Goal: Task Accomplishment & Management: Complete application form

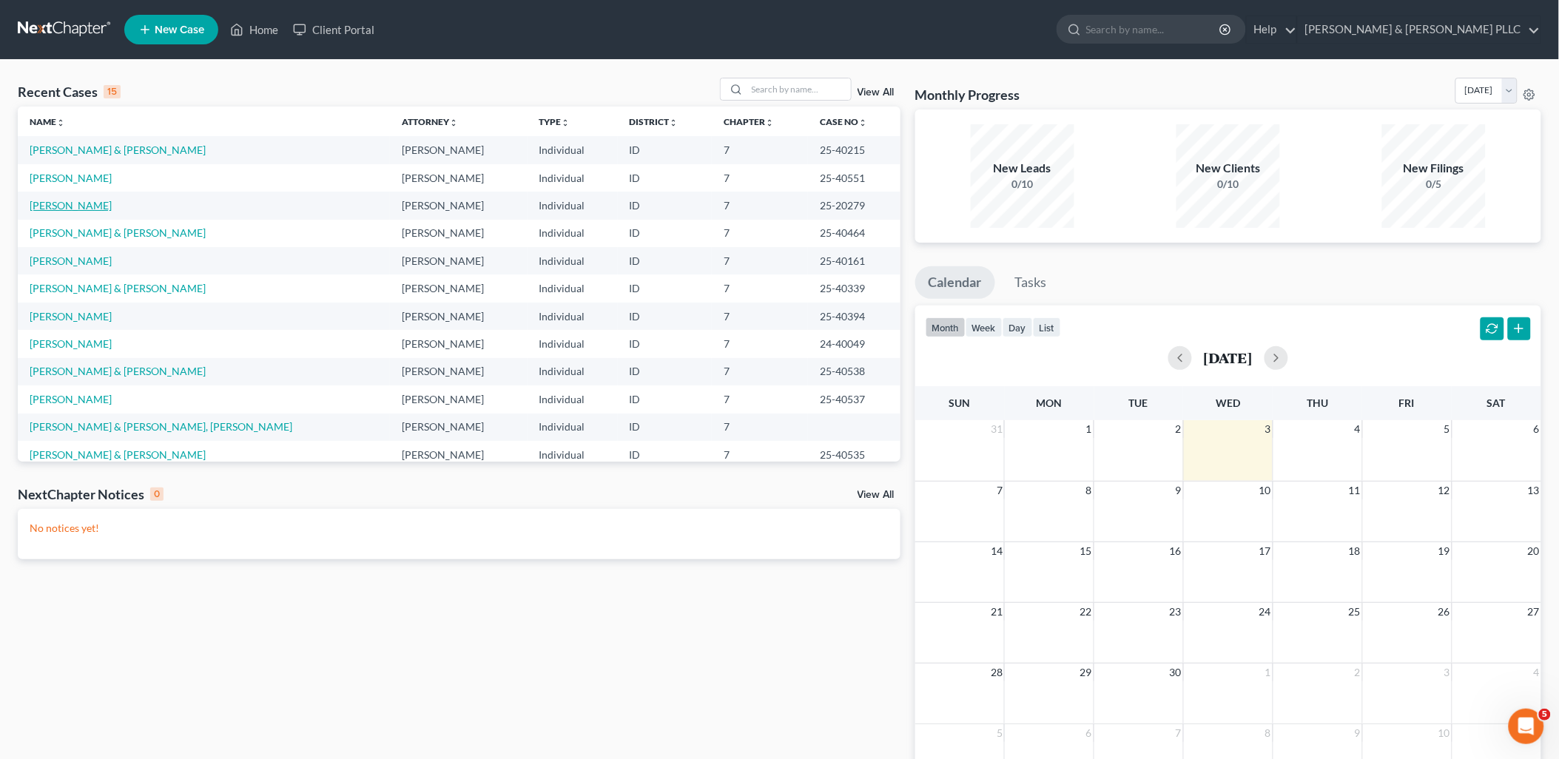
click at [105, 199] on link "[PERSON_NAME]" at bounding box center [71, 205] width 82 height 13
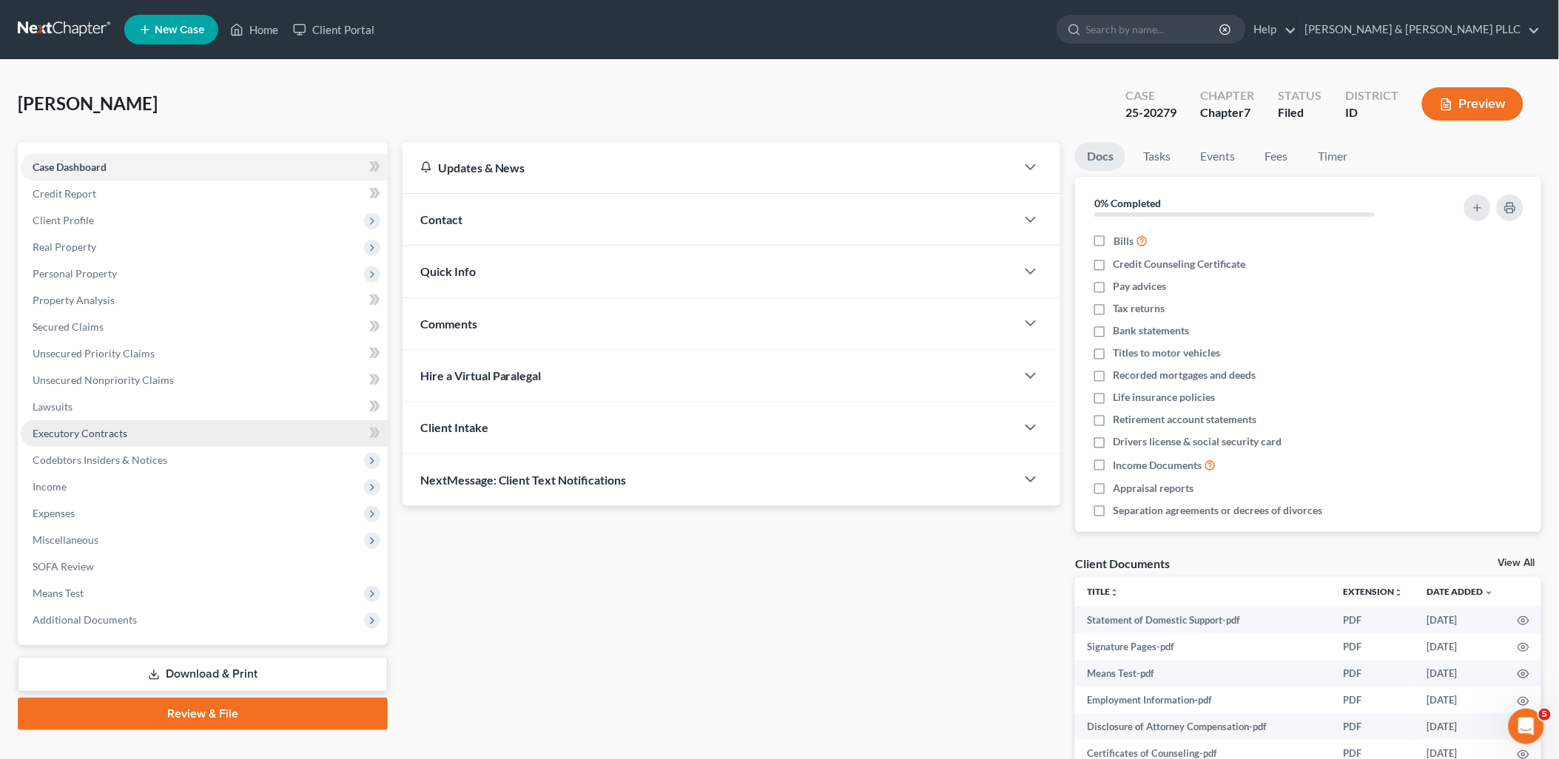
click at [108, 433] on span "Executory Contracts" at bounding box center [80, 433] width 95 height 13
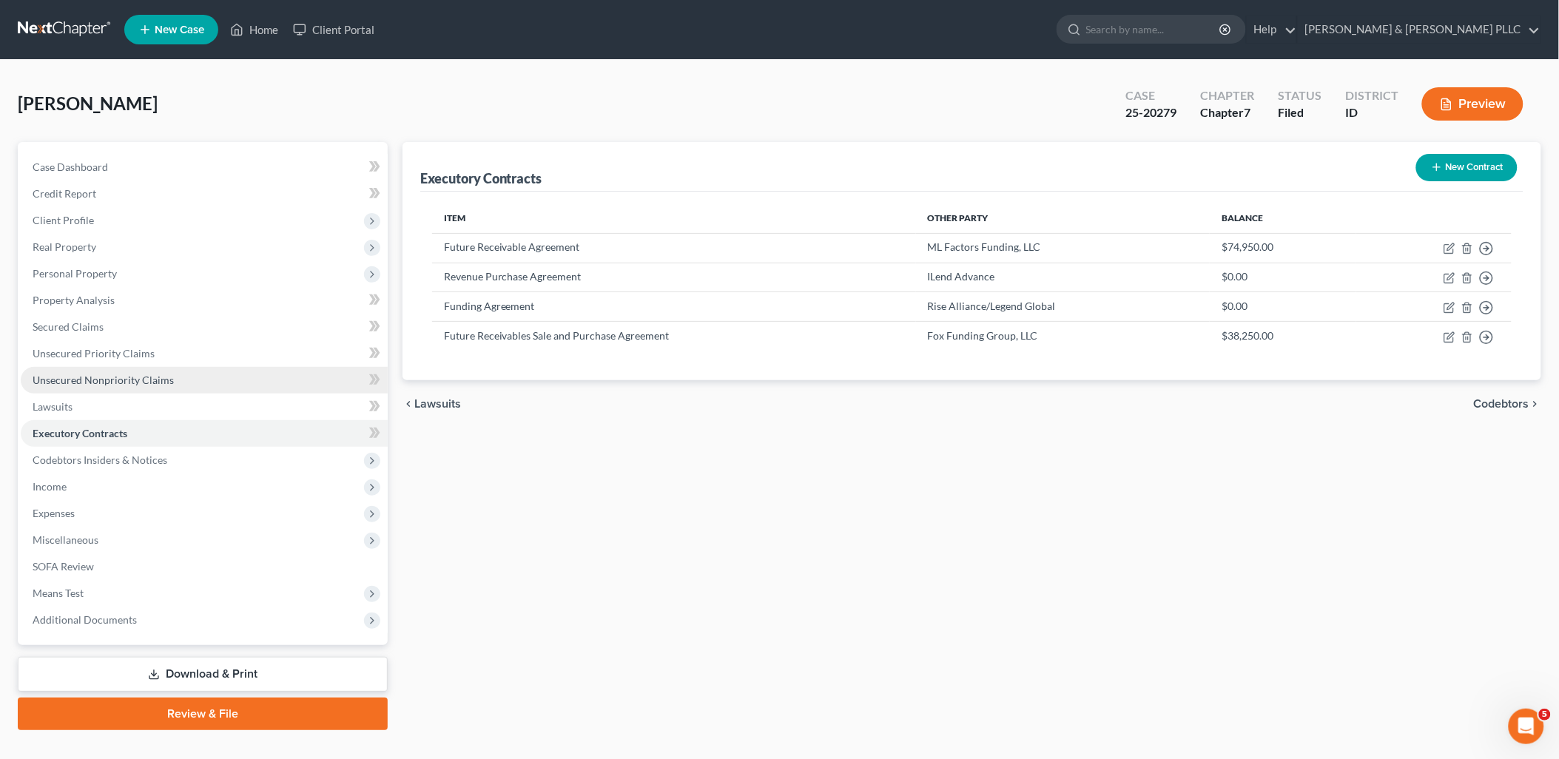
click at [105, 368] on link "Unsecured Nonpriority Claims" at bounding box center [204, 380] width 367 height 27
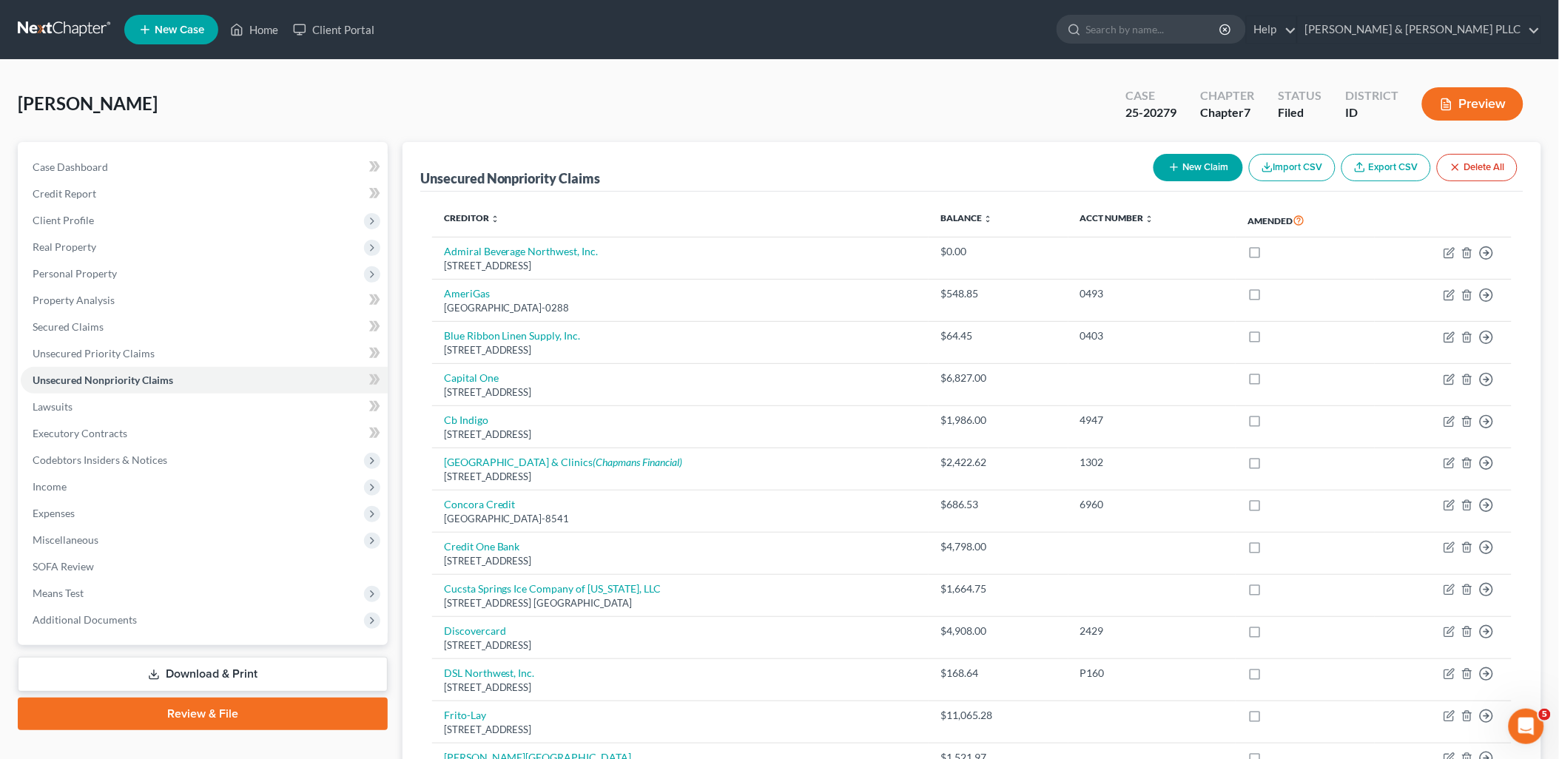
click at [1198, 165] on button "New Claim" at bounding box center [1198, 167] width 90 height 27
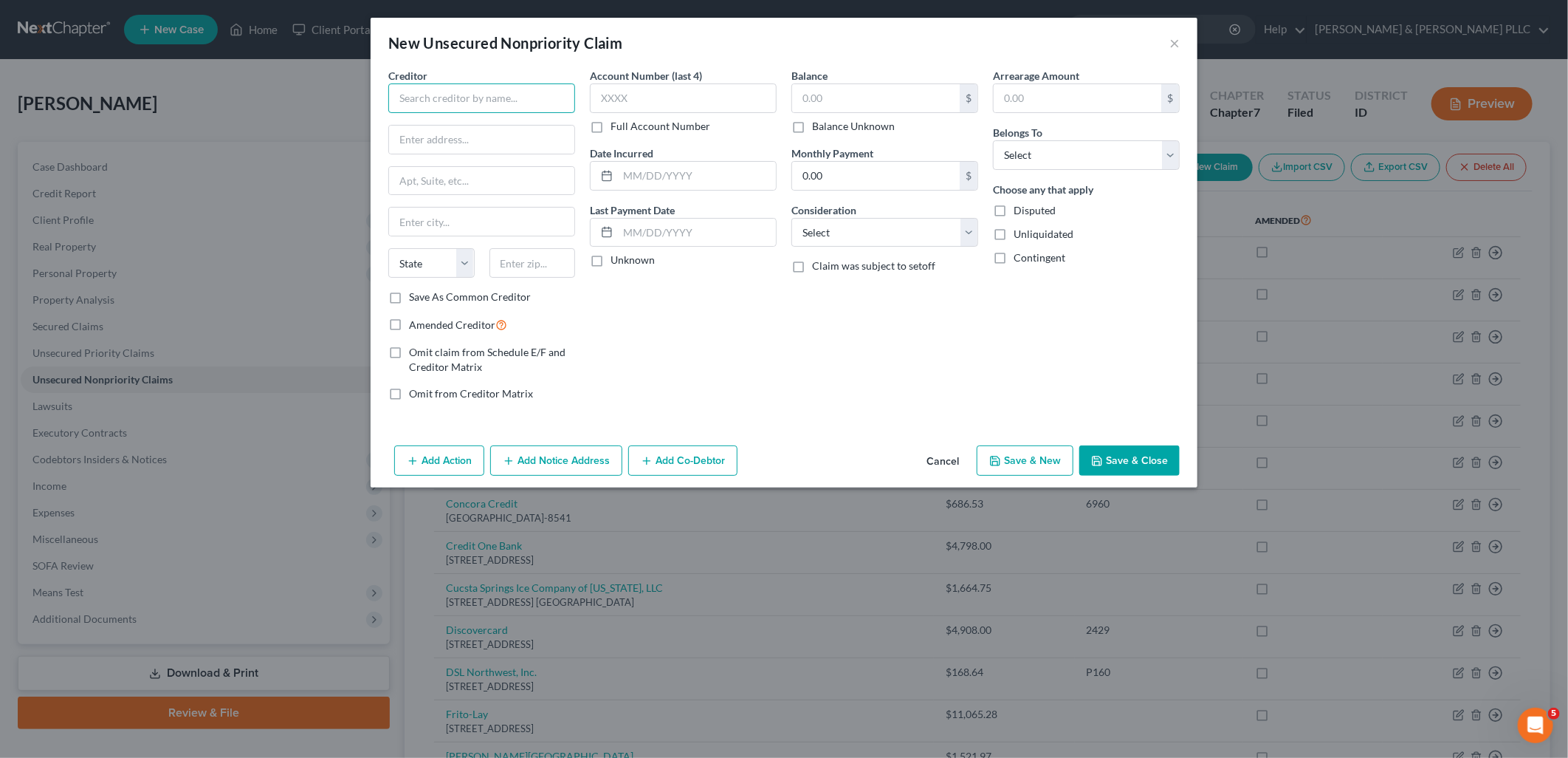
click at [470, 106] on input "text" at bounding box center [481, 99] width 187 height 30
type input "Latah Credit Union"
type input "[STREET_ADDRESS]"
type input "[PERSON_NAME]"
select select "13"
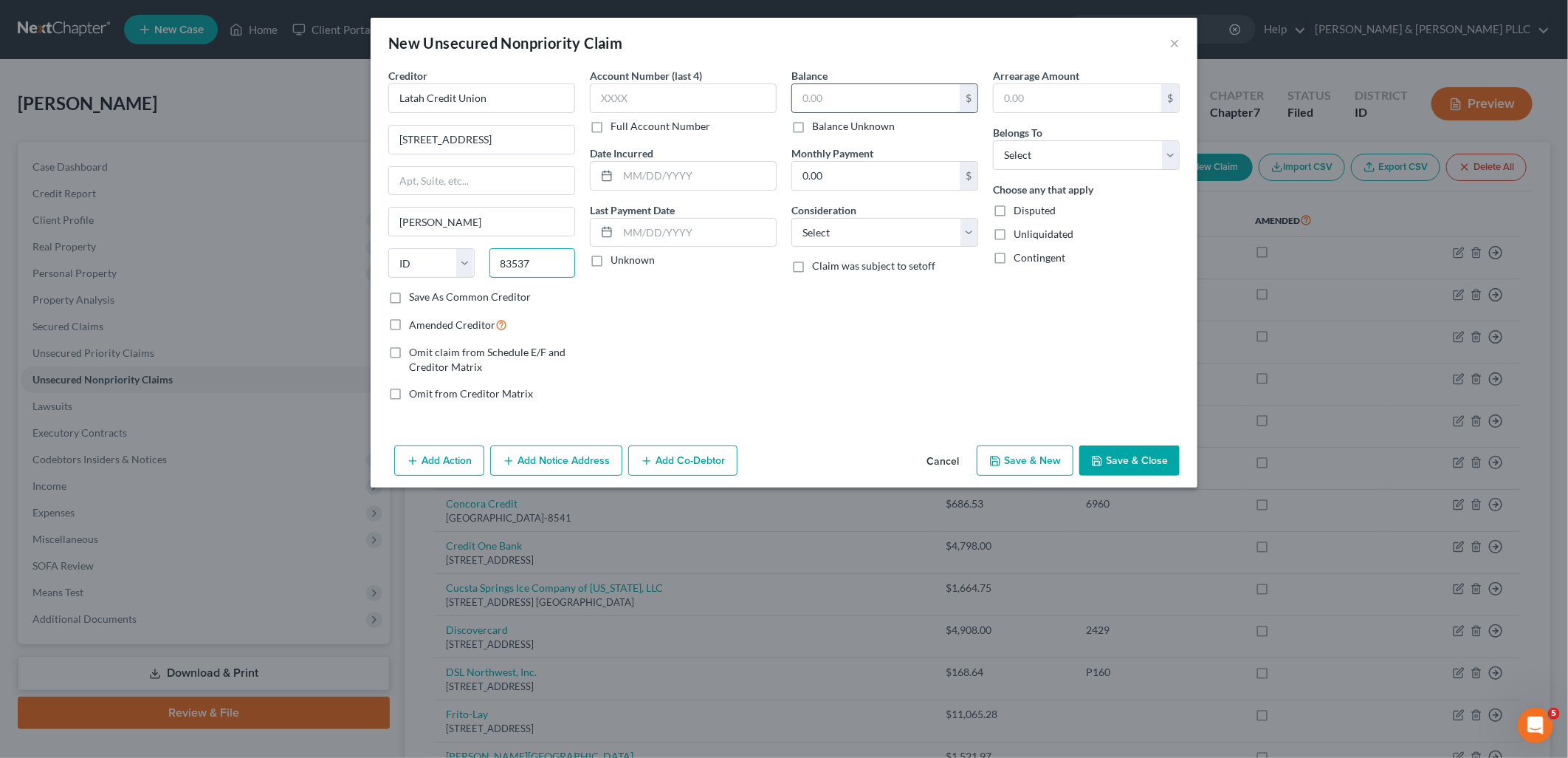
type input "83537"
click at [863, 101] on input "text" at bounding box center [876, 98] width 168 height 28
type input "2,300.00"
drag, startPoint x: 968, startPoint y: 224, endPoint x: 958, endPoint y: 234, distance: 14.1
click at [968, 225] on select "Select Cable / Satellite Services Collection Agency Credit Card Debt Debt Couns…" at bounding box center [884, 233] width 187 height 30
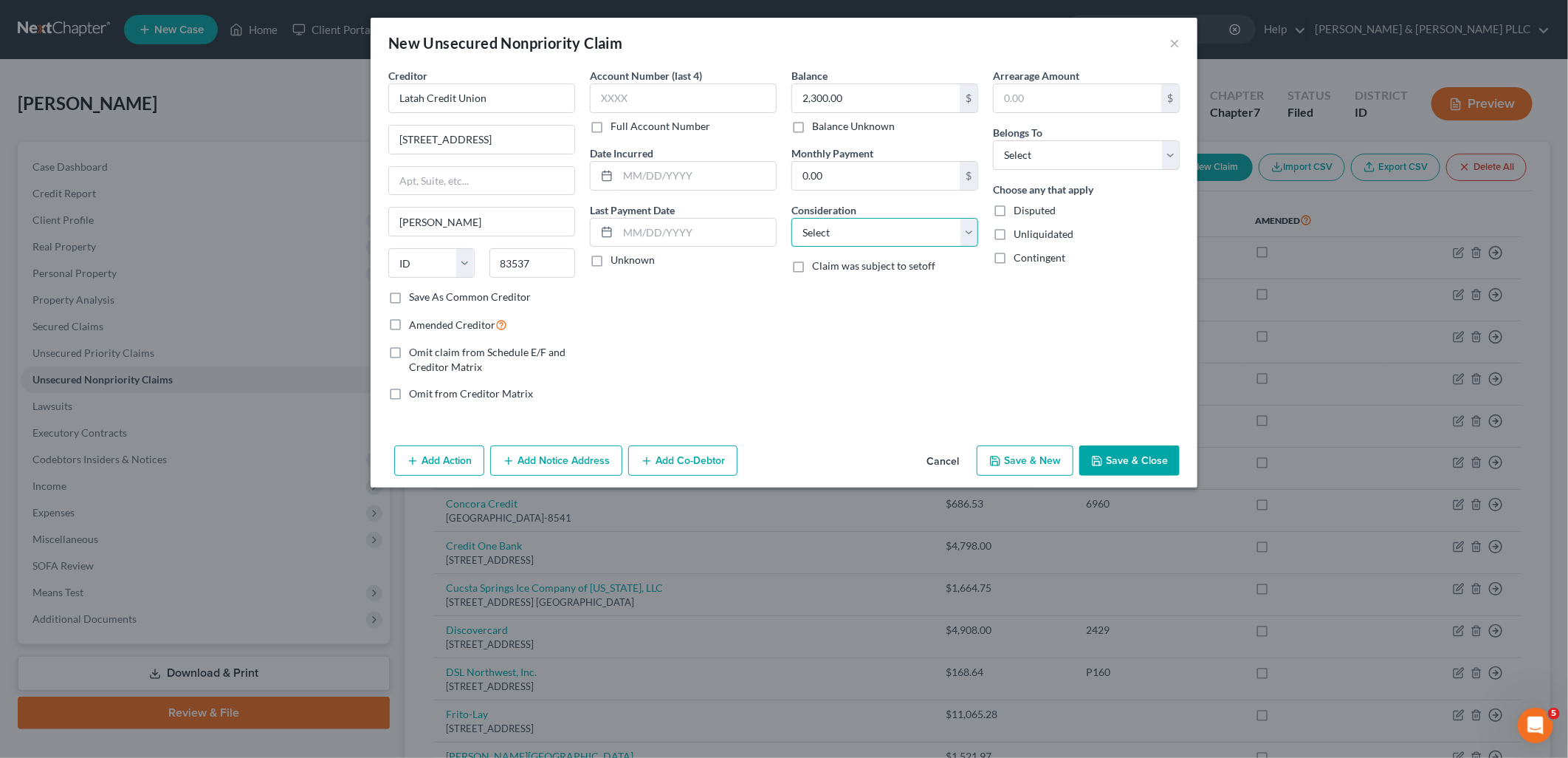
select select "14"
click at [791, 218] on select "Select Cable / Satellite Services Collection Agency Credit Card Debt Debt Couns…" at bounding box center [884, 233] width 187 height 30
click at [924, 290] on input "text" at bounding box center [885, 289] width 186 height 28
type input "Personal Loan"
click at [1172, 161] on select "Select Debtor 1 Only Debtor 2 Only Debtor 1 And Debtor 2 Only At Least One Of T…" at bounding box center [1086, 156] width 187 height 30
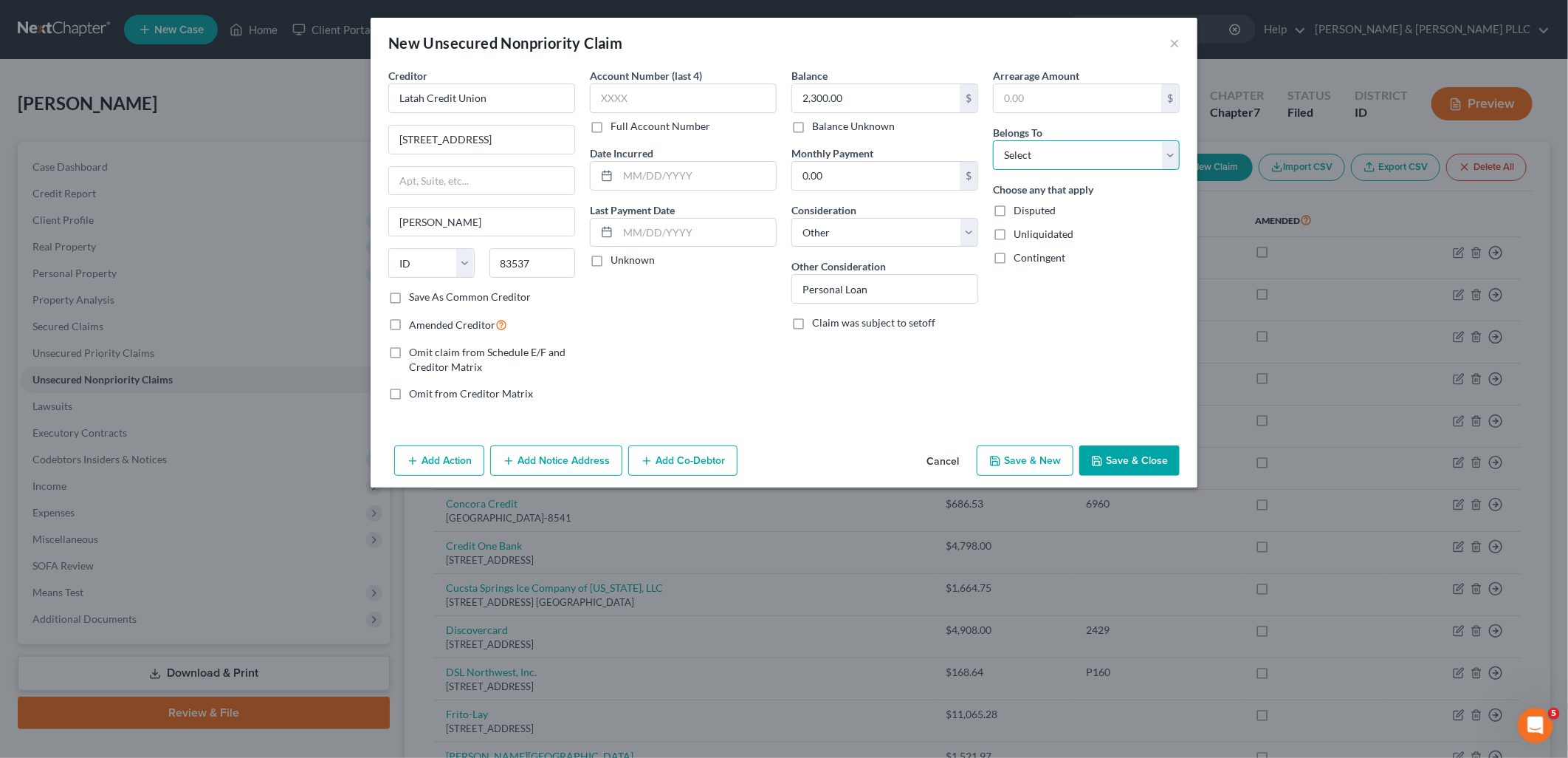
select select "0"
click at [993, 141] on select "Select Debtor 1 Only Debtor 2 Only Debtor 1 And Debtor 2 Only At Least One Of T…" at bounding box center [1086, 156] width 187 height 30
click at [1124, 459] on button "Save & Close" at bounding box center [1129, 460] width 101 height 31
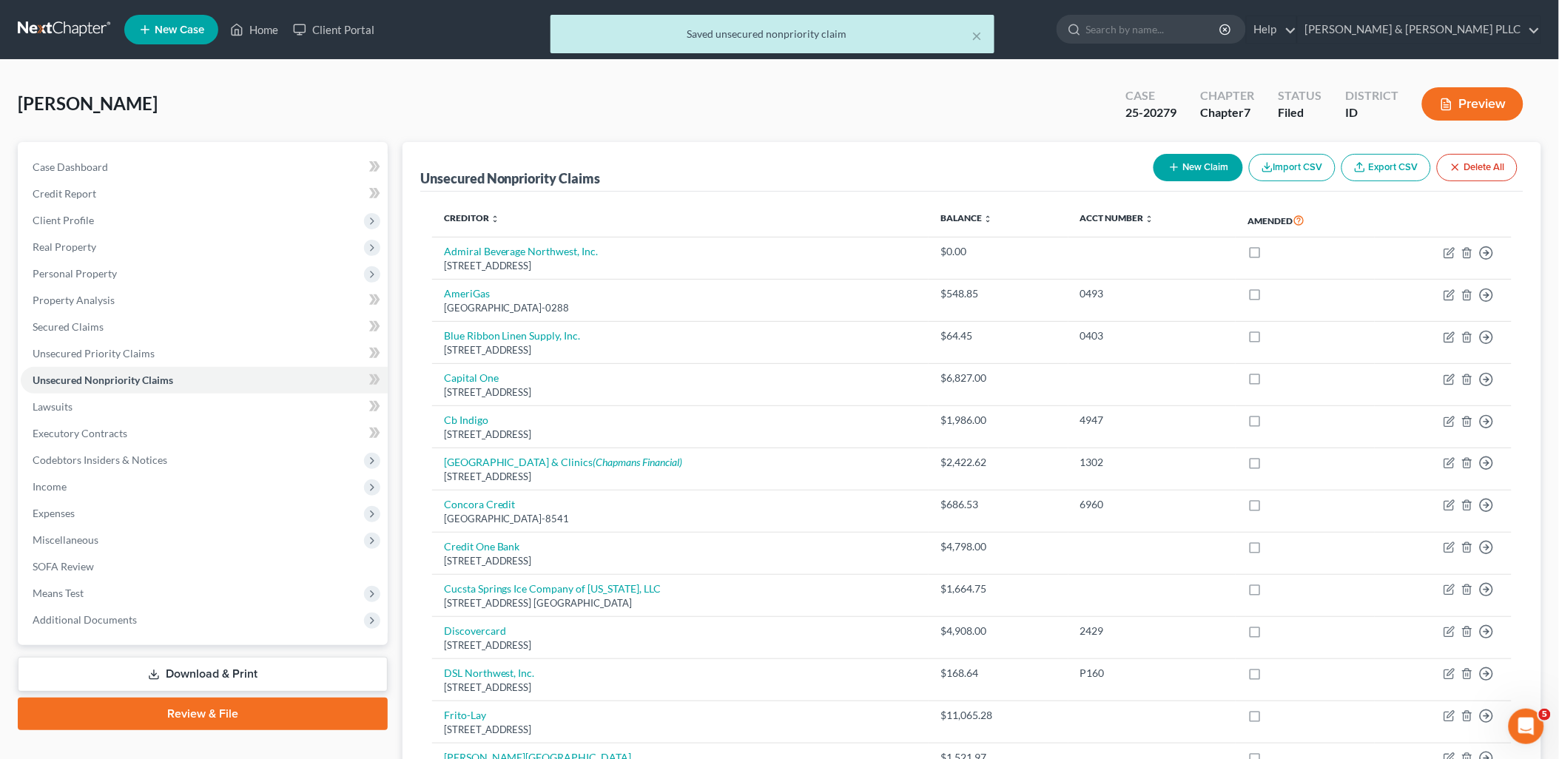
scroll to position [862, 0]
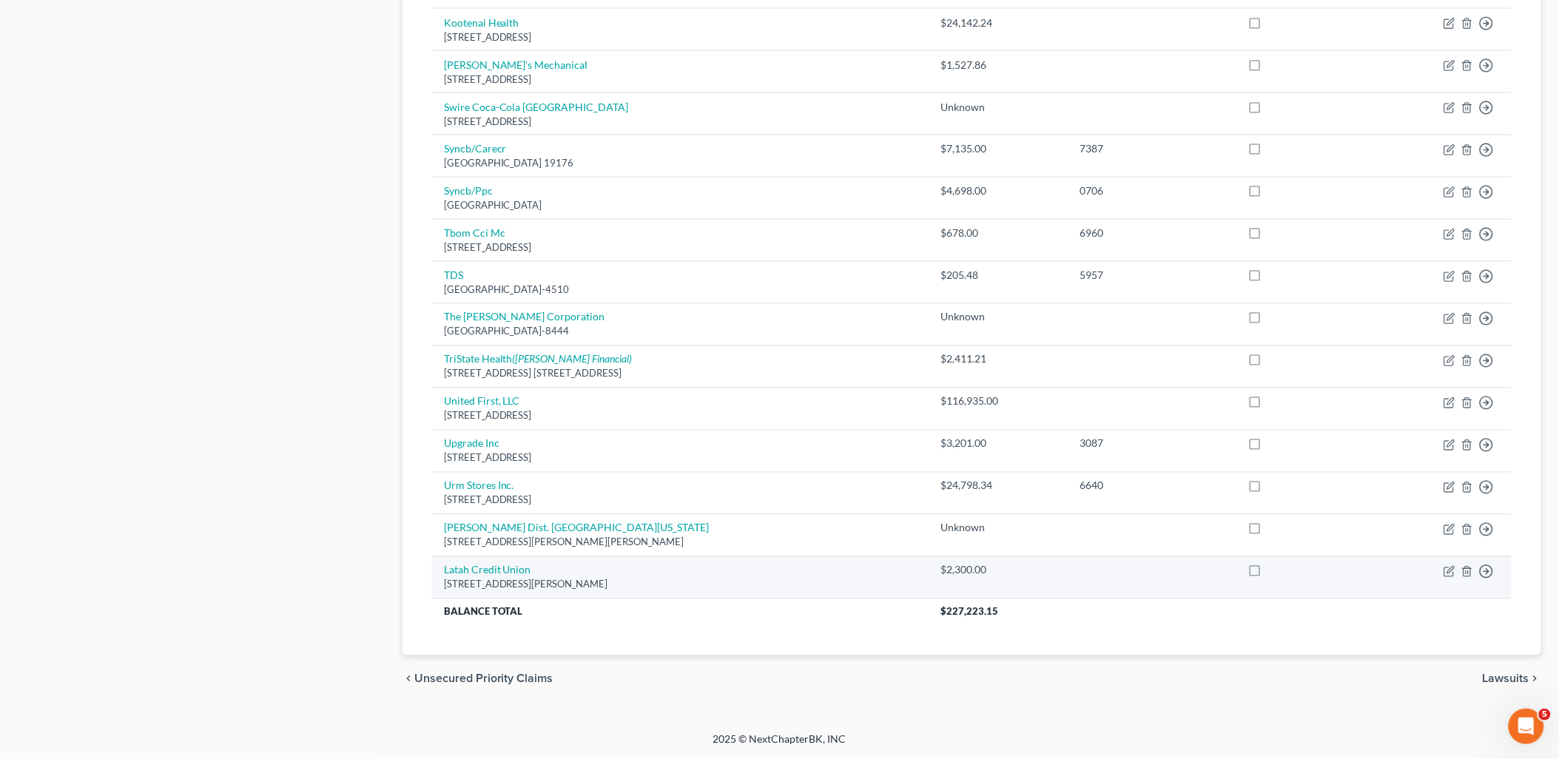
click at [1268, 574] on label at bounding box center [1268, 574] width 0 height 0
click at [1274, 571] on input "checkbox" at bounding box center [1279, 568] width 10 height 10
checkbox input "true"
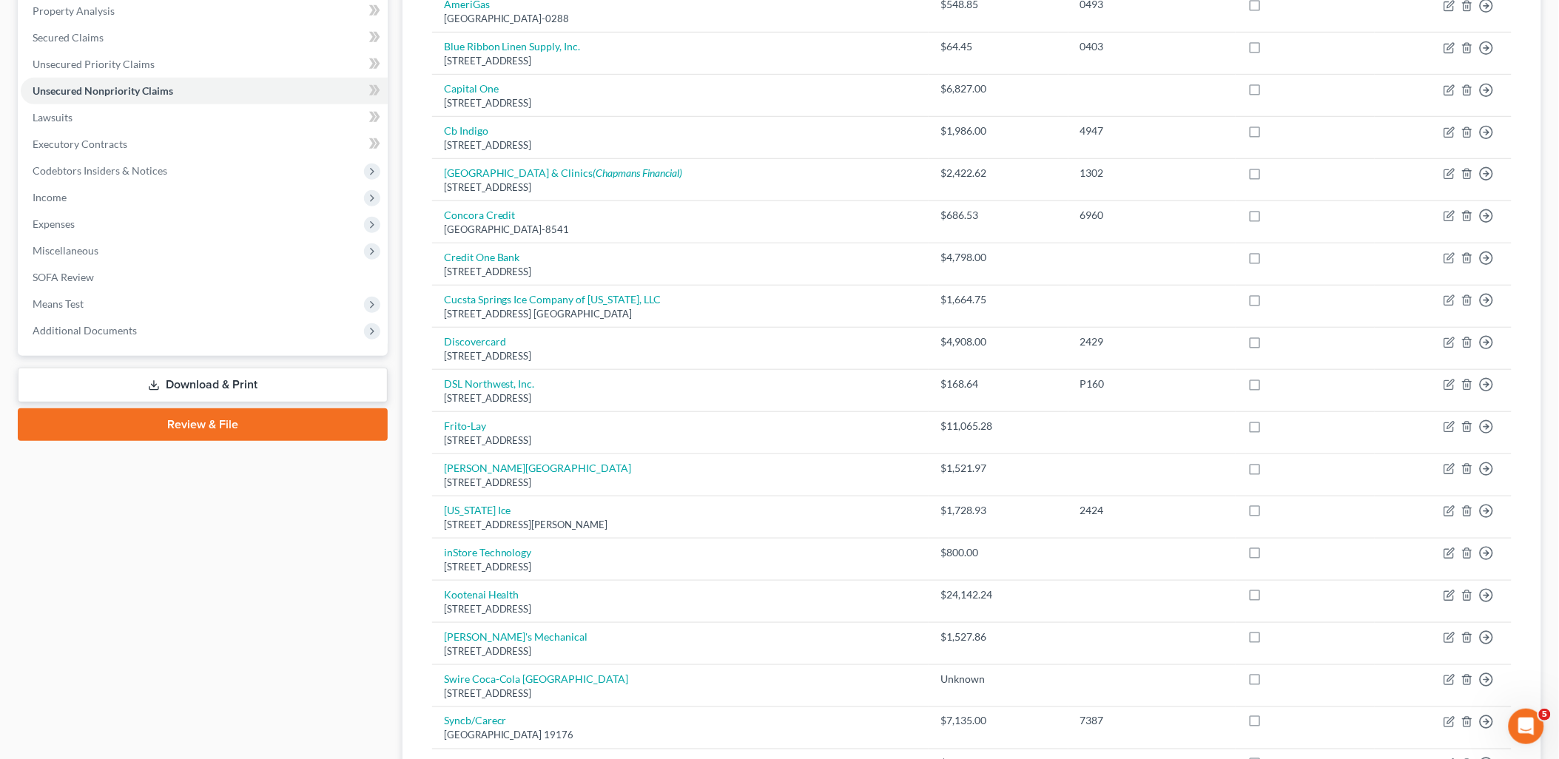
scroll to position [122, 0]
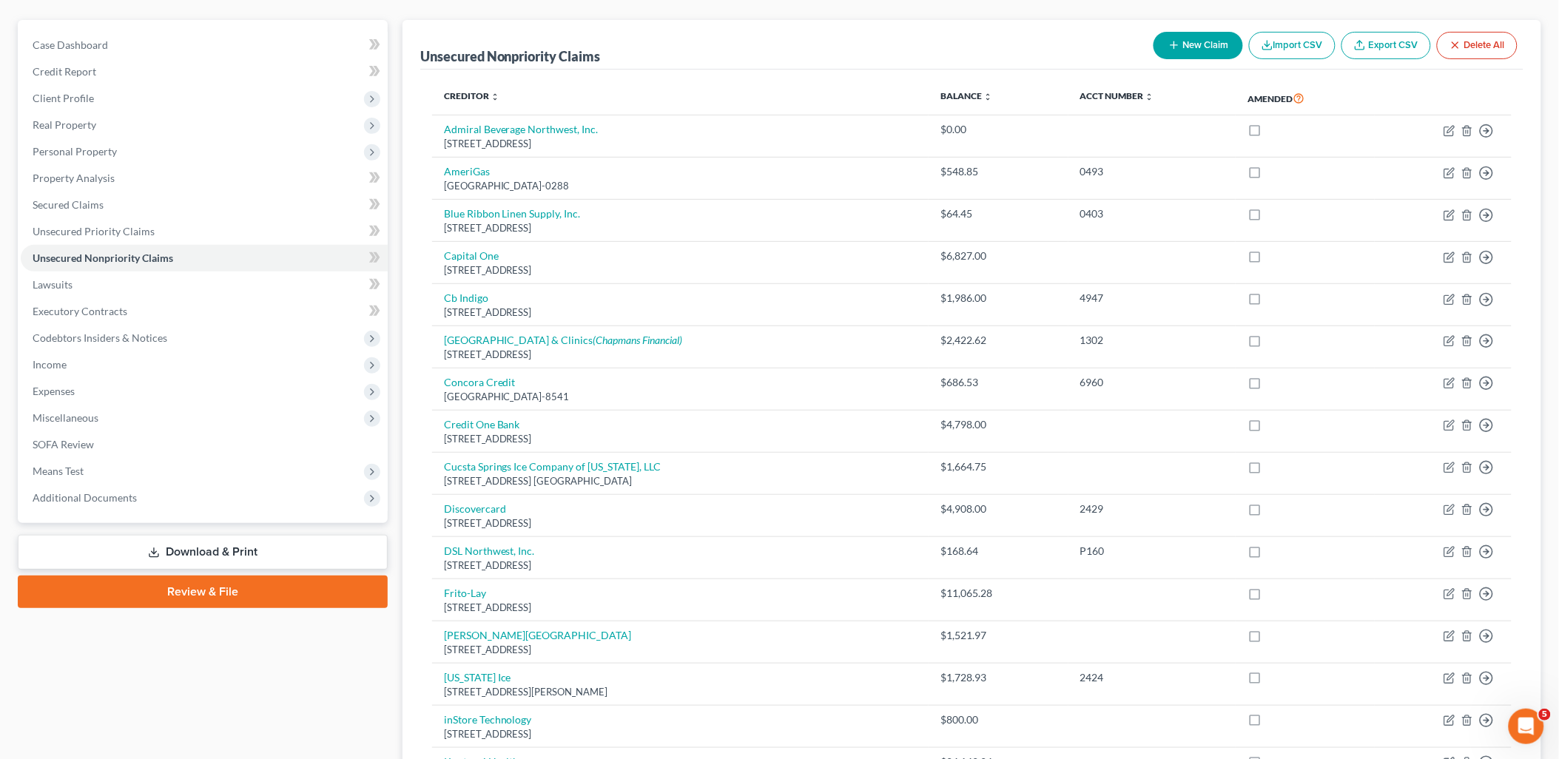
click at [263, 550] on link "Download & Print" at bounding box center [203, 552] width 370 height 35
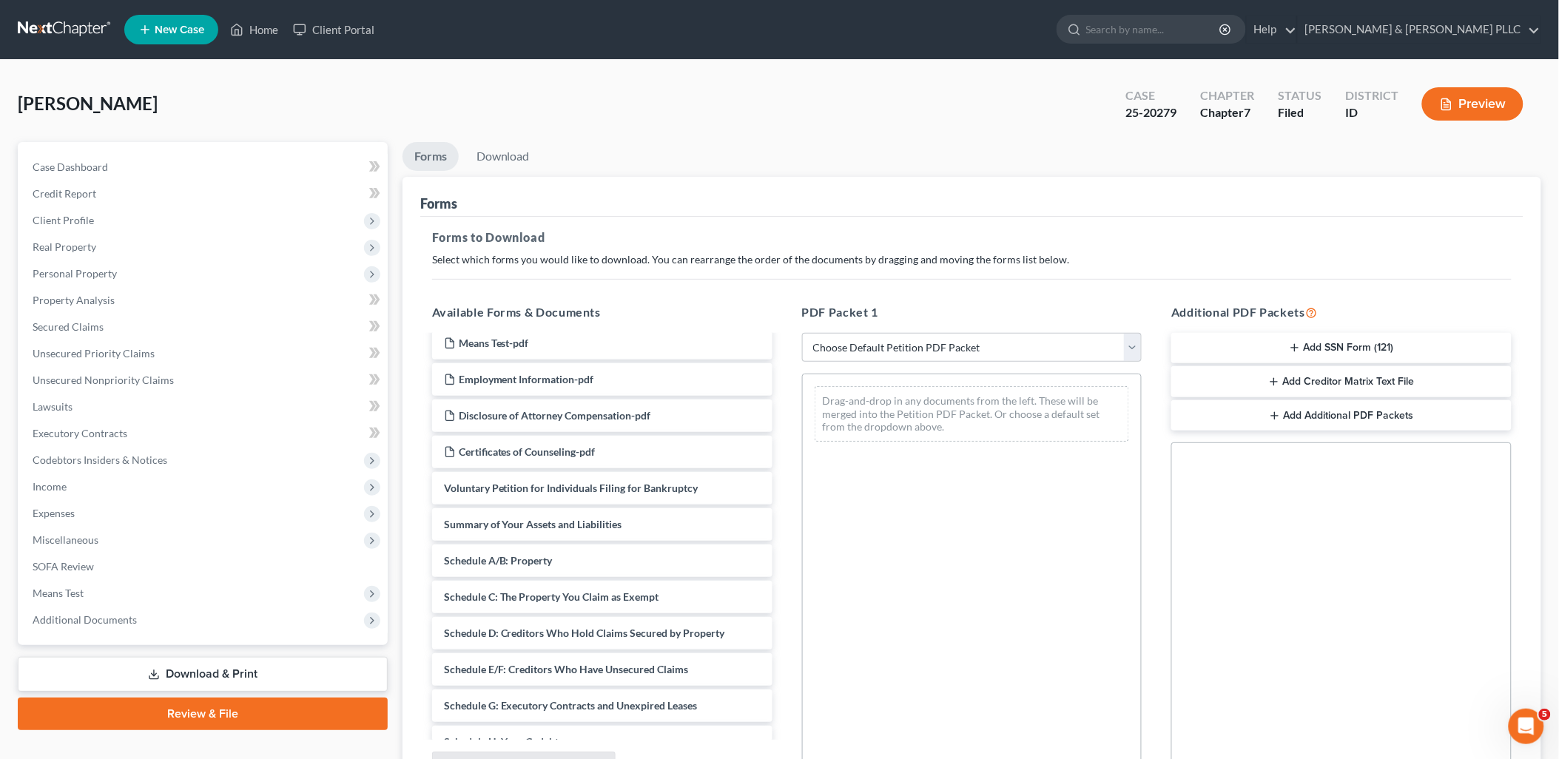
scroll to position [328, 0]
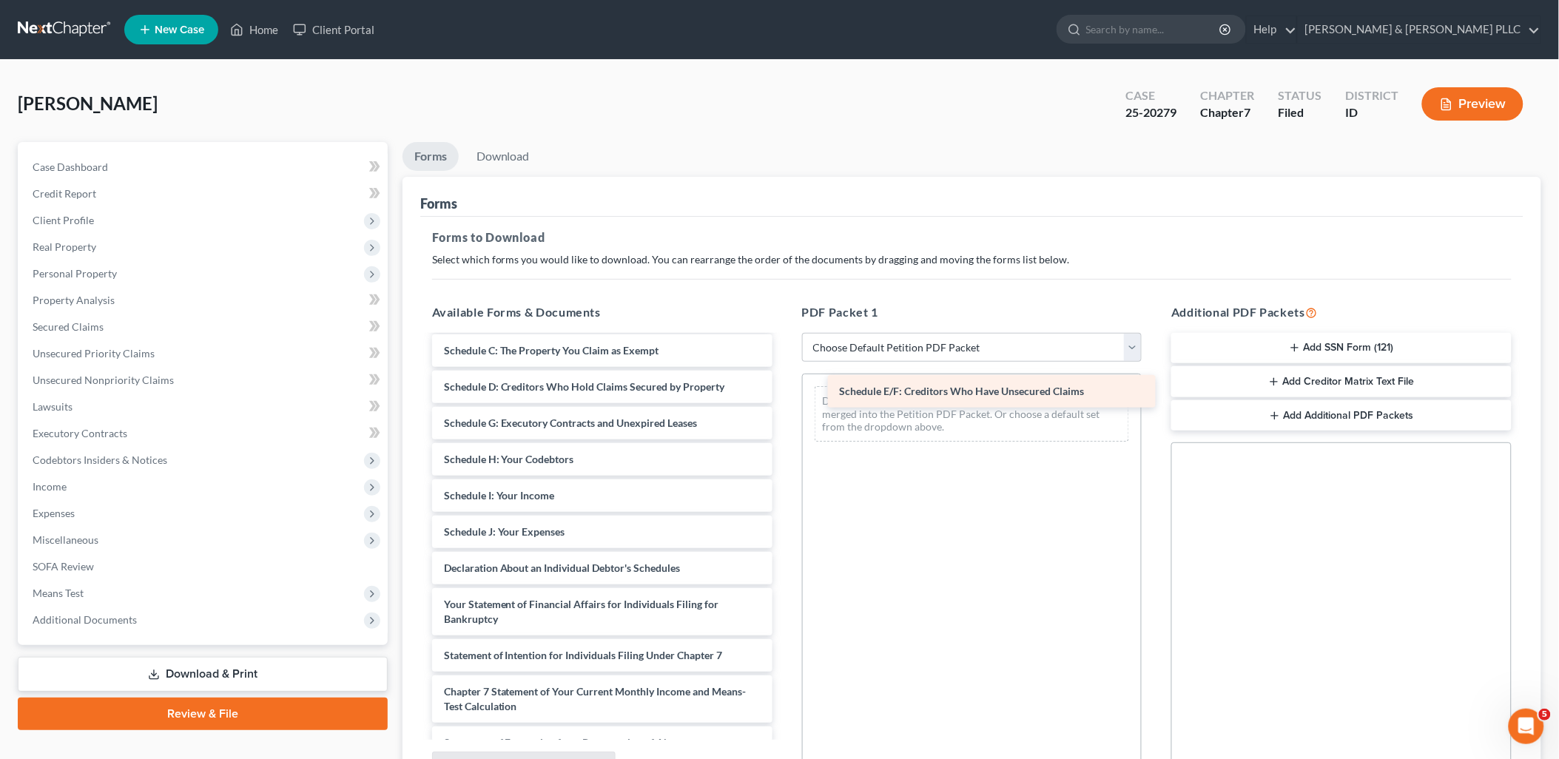
drag, startPoint x: 688, startPoint y: 418, endPoint x: 1084, endPoint y: 387, distance: 397.0
click at [784, 387] on div "Schedule E/F: Creditors Who Have Unsecured Claims Statement of Domestic Support…" at bounding box center [602, 463] width 364 height 911
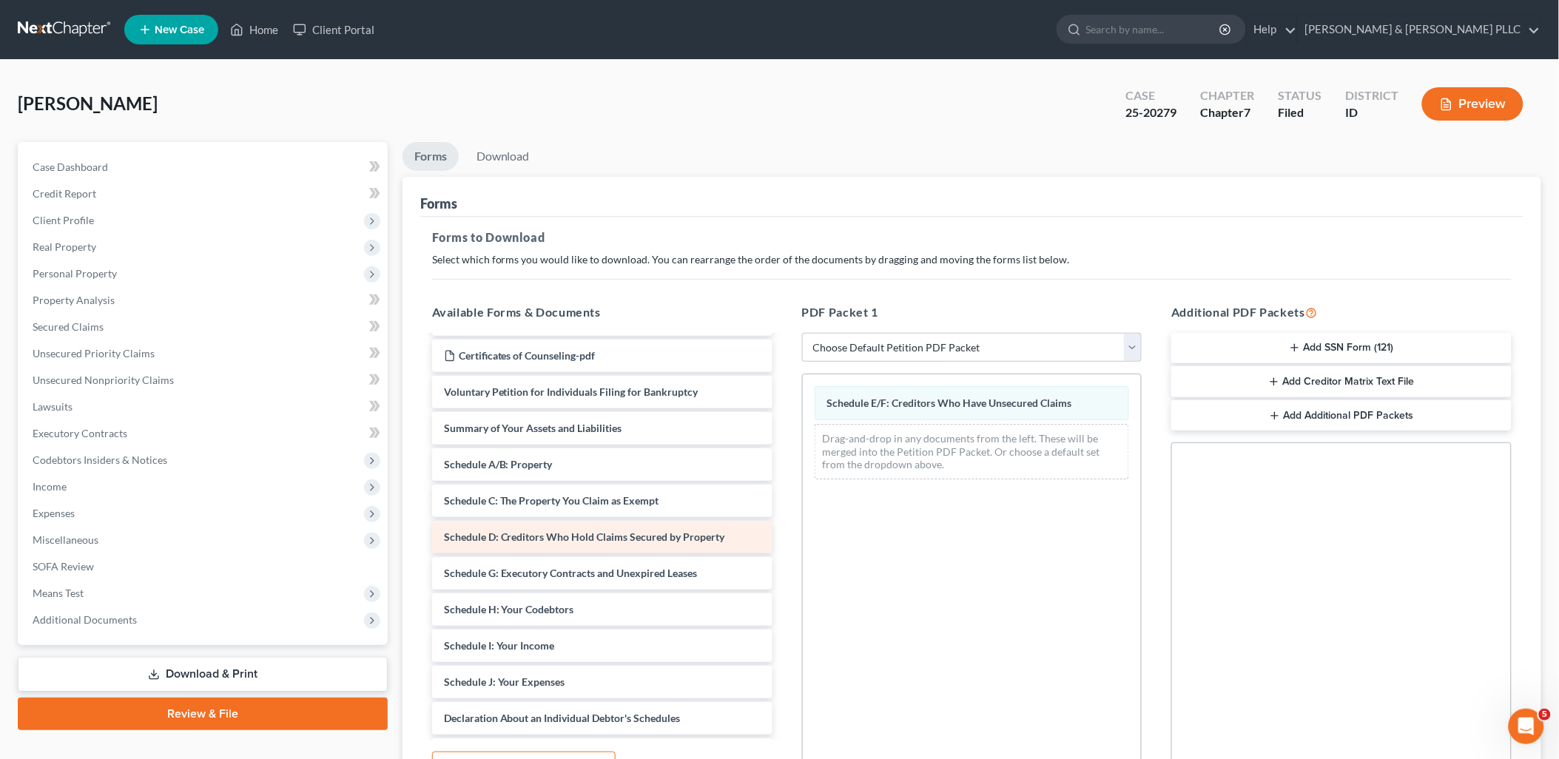
scroll to position [164, 0]
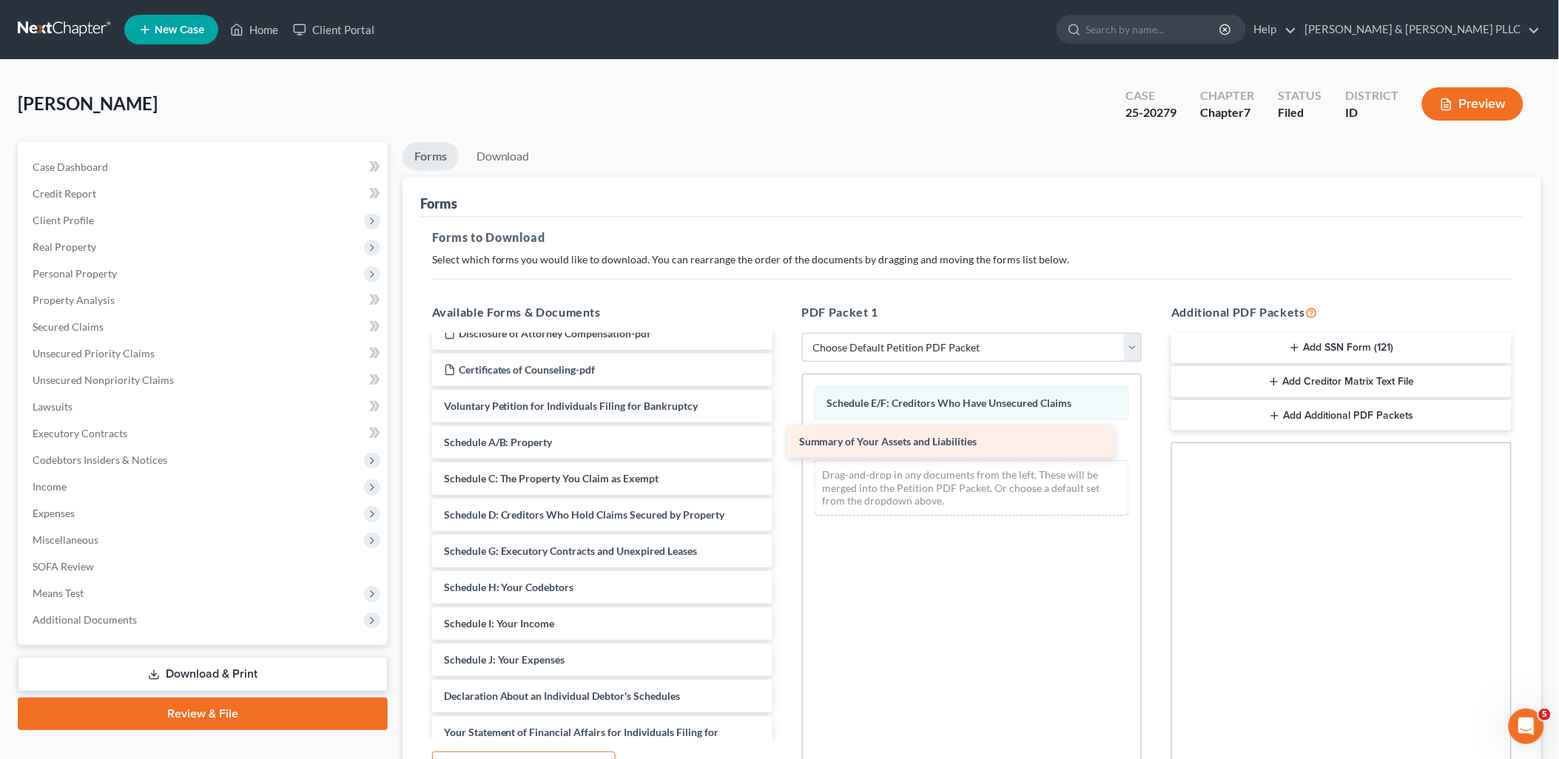
drag, startPoint x: 679, startPoint y: 437, endPoint x: 1034, endPoint y: 437, distance: 355.1
click at [784, 437] on div "Summary of Your Assets and Liabilities Statement of Domestic Support-pdf Signat…" at bounding box center [602, 609] width 364 height 874
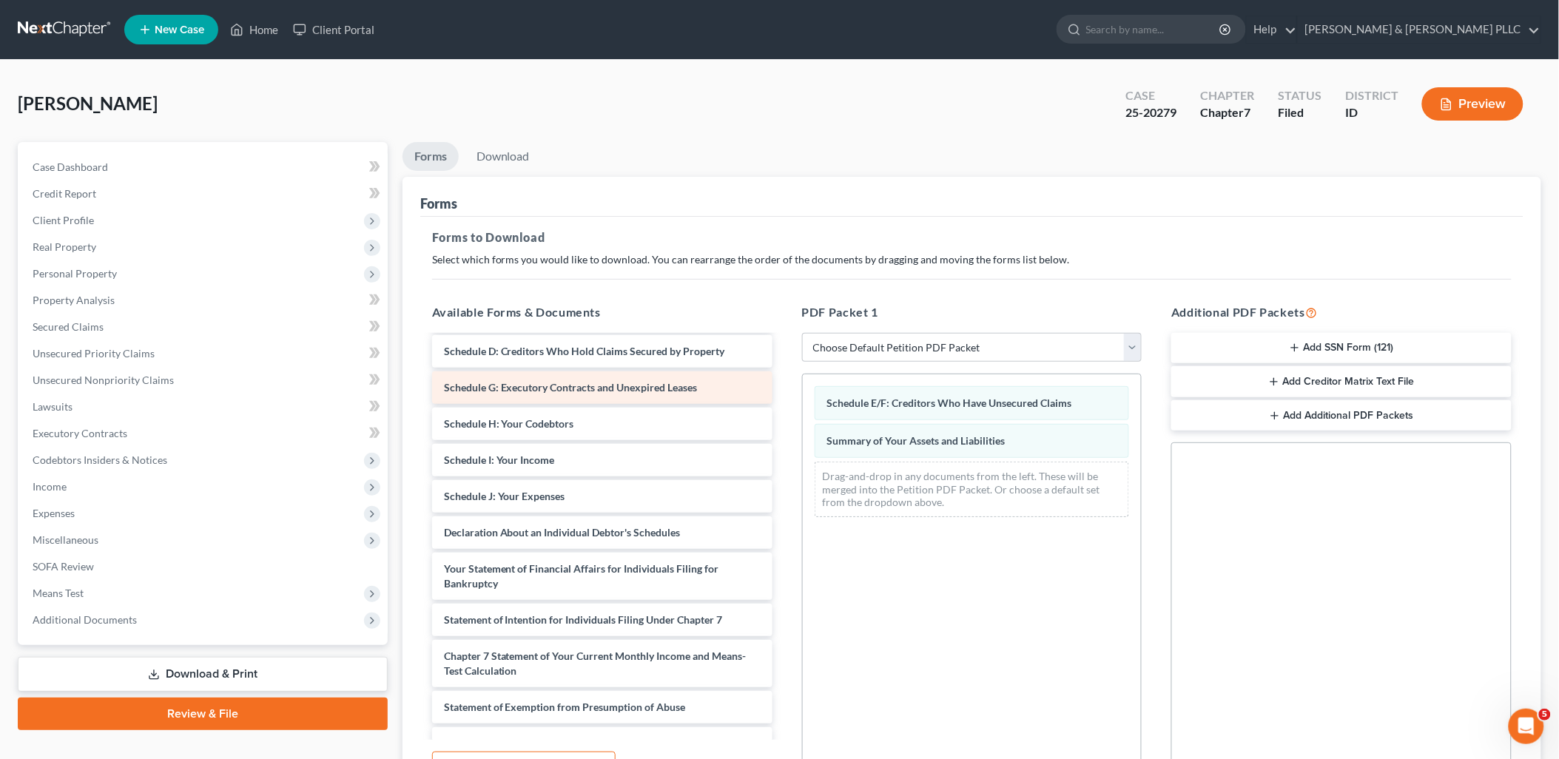
scroll to position [328, 0]
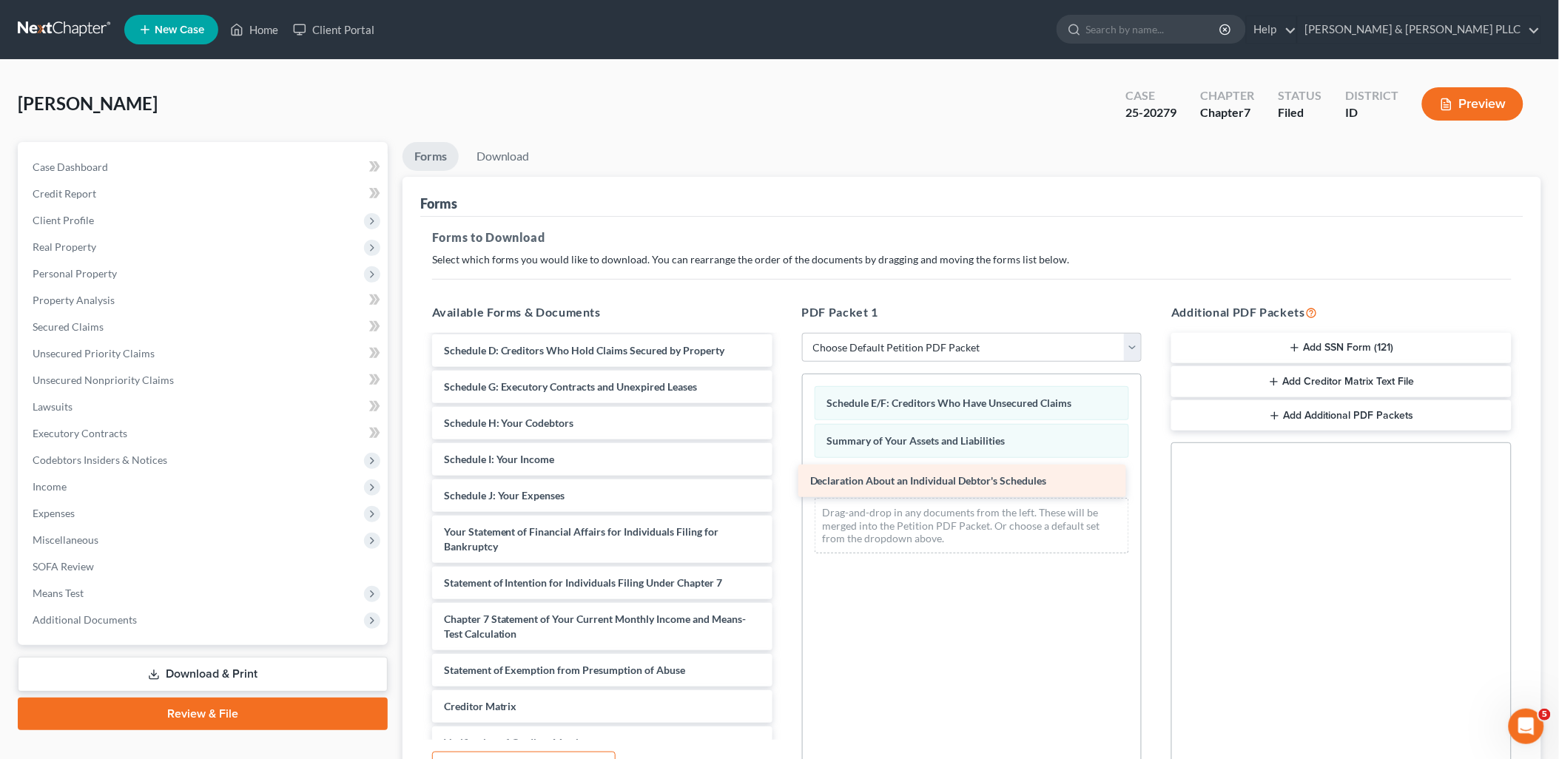
drag, startPoint x: 671, startPoint y: 523, endPoint x: 1037, endPoint y: 473, distance: 369.5
click at [784, 473] on div "Declaration About an Individual Debtor's Schedules Statement of Domestic Suppor…" at bounding box center [602, 427] width 364 height 838
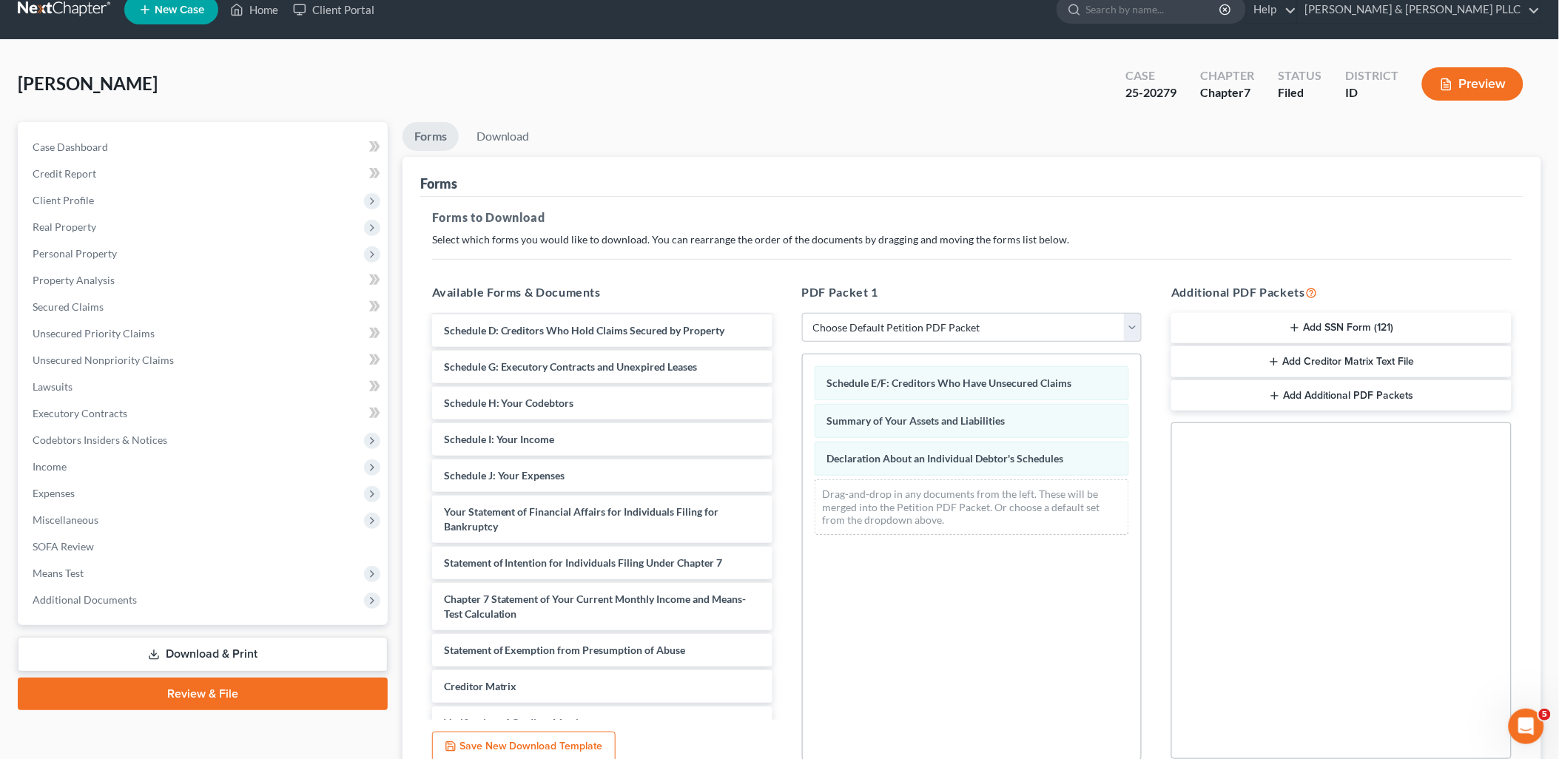
scroll to position [154, 0]
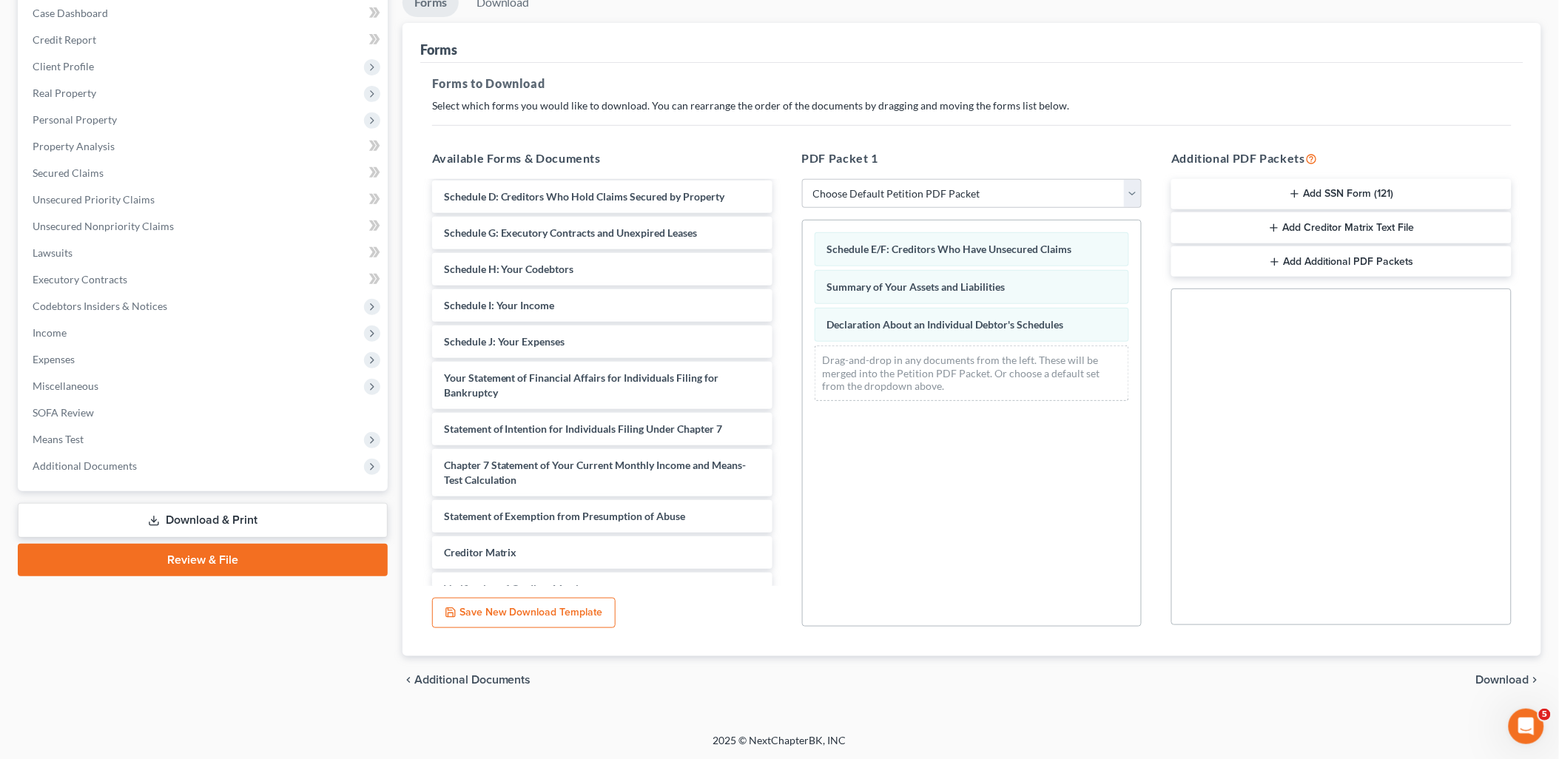
click at [1490, 678] on span "Download" at bounding box center [1502, 680] width 53 height 12
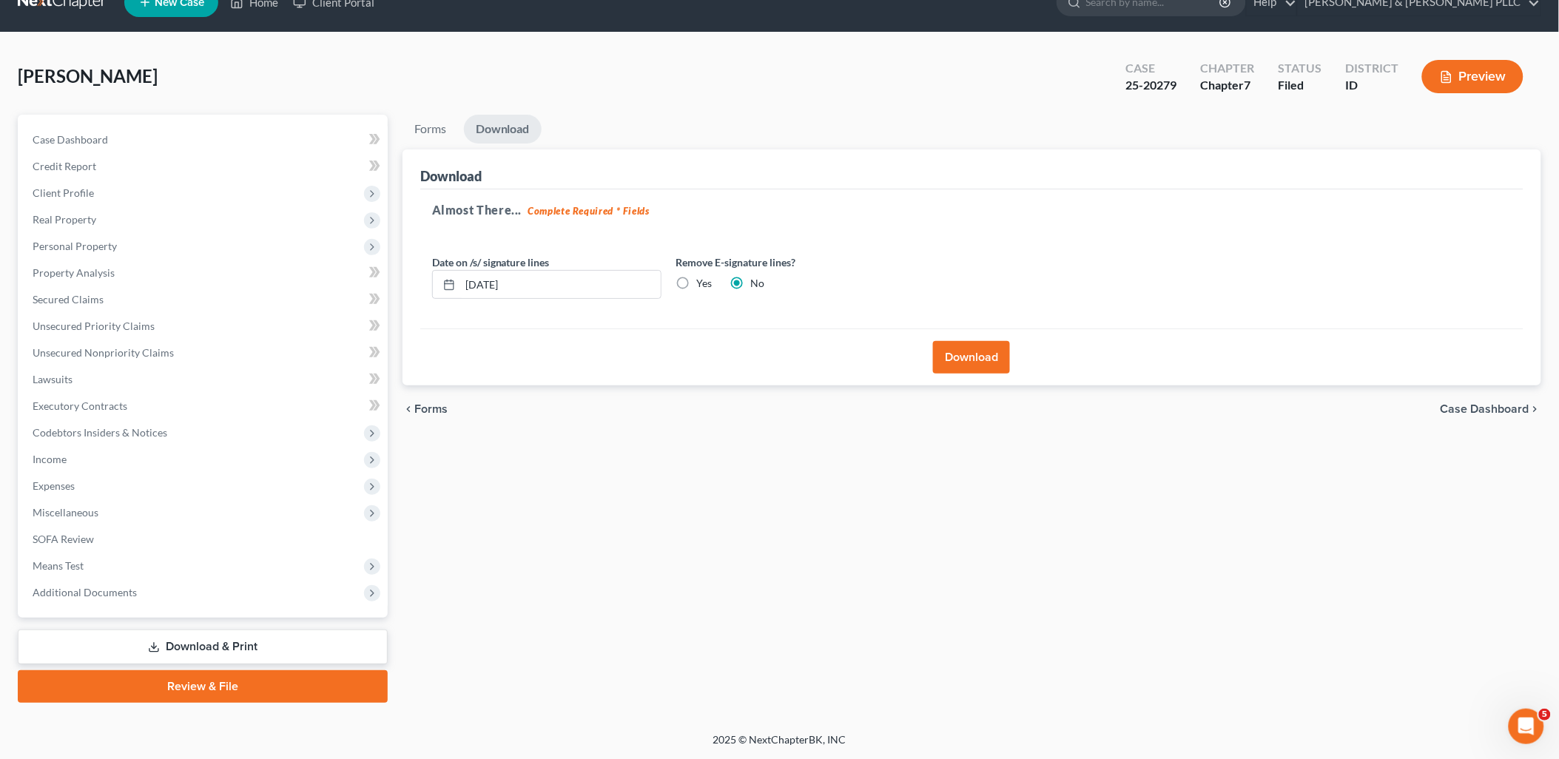
scroll to position [25, 0]
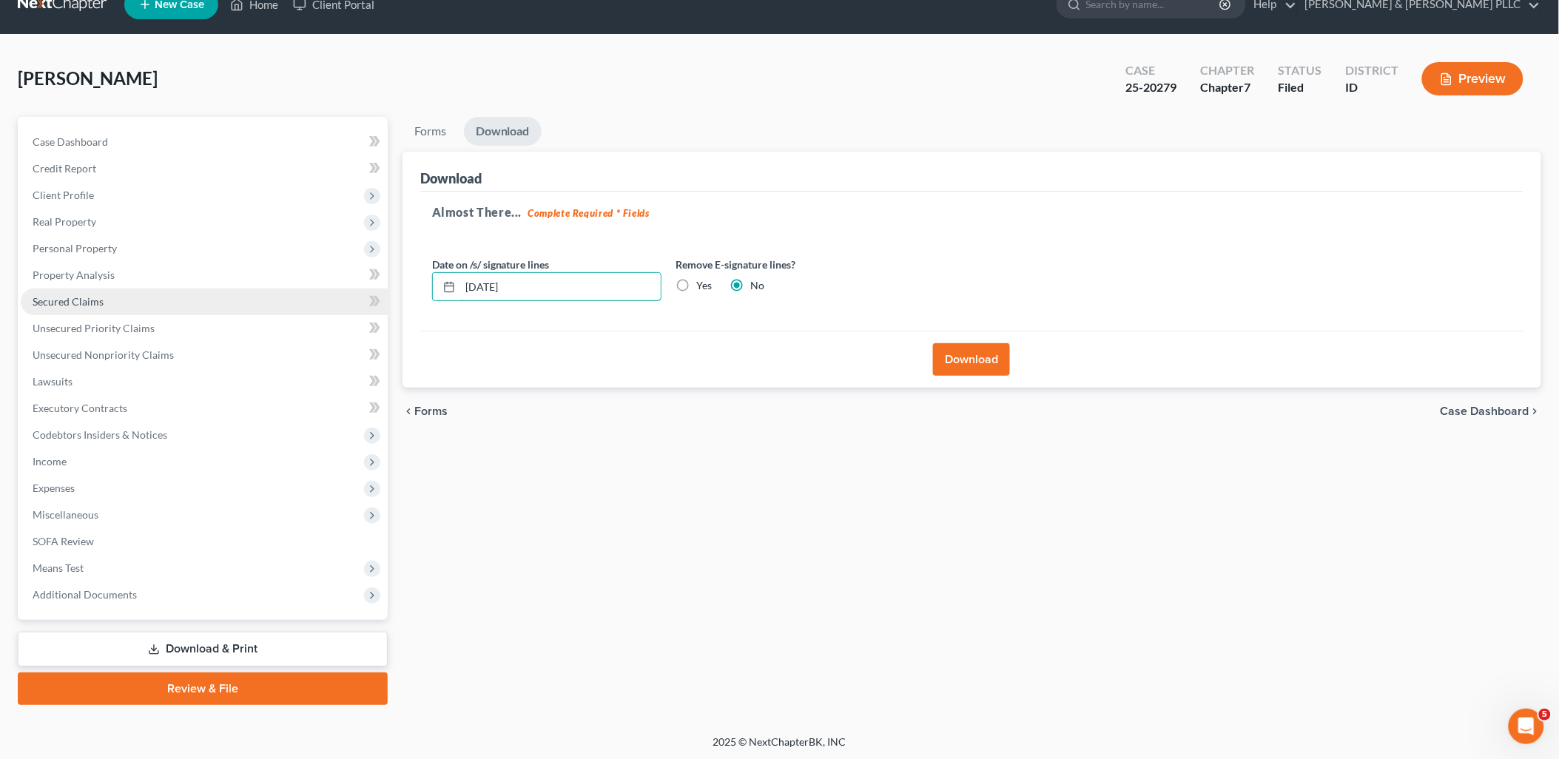
drag, startPoint x: 543, startPoint y: 290, endPoint x: 379, endPoint y: 286, distance: 163.5
click at [383, 296] on div "Petition Navigation Case Dashboard Payments Invoices Payments Payments Credit R…" at bounding box center [779, 411] width 1538 height 588
drag, startPoint x: 684, startPoint y: 286, endPoint x: 726, endPoint y: 291, distance: 42.6
click at [697, 286] on label "Yes" at bounding box center [705, 285] width 16 height 15
click at [703, 286] on input "Yes" at bounding box center [708, 283] width 10 height 10
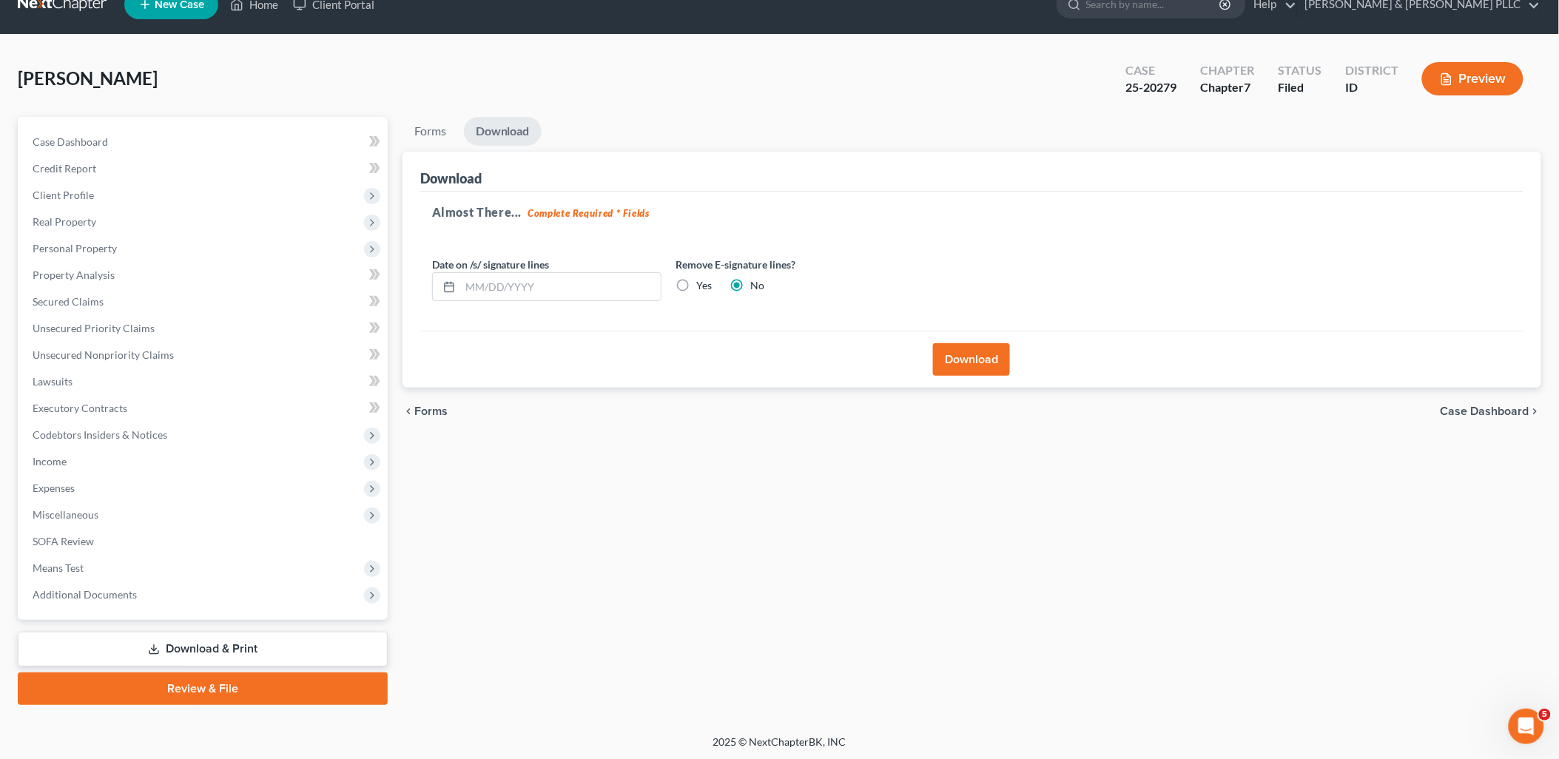
radio input "true"
radio input "false"
click at [990, 346] on button "Download" at bounding box center [971, 359] width 77 height 33
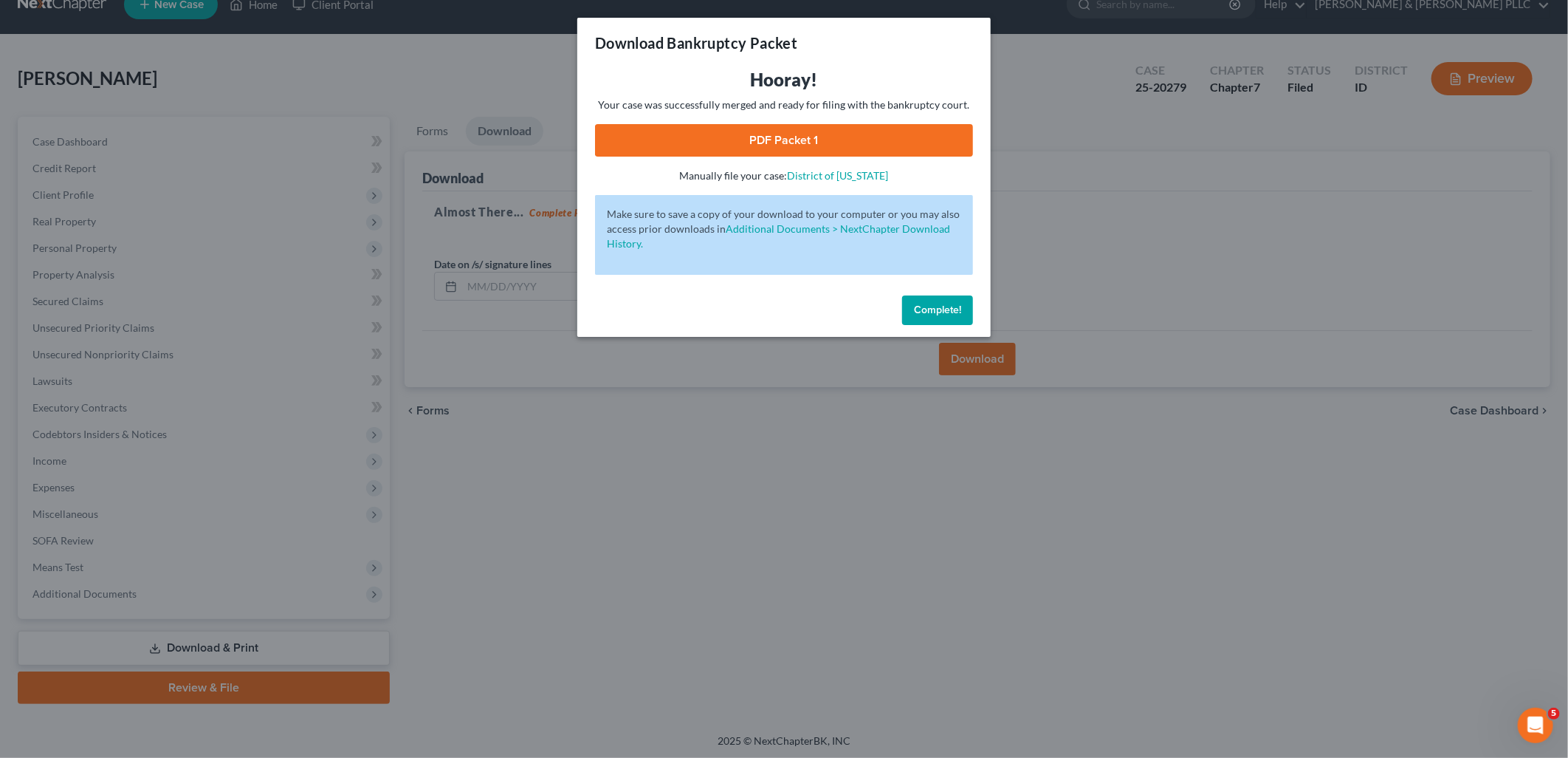
click at [856, 135] on link "PDF Packet 1" at bounding box center [784, 140] width 378 height 33
drag, startPoint x: 955, startPoint y: 319, endPoint x: 558, endPoint y: 138, distance: 436.3
click at [953, 319] on button "Complete!" at bounding box center [937, 311] width 71 height 30
